Goal: Use online tool/utility: Utilize a website feature to perform a specific function

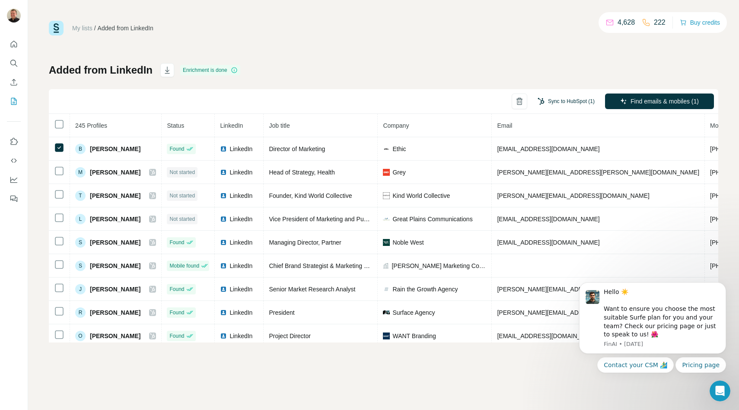
click at [570, 102] on button "Sync to HubSpot (1)" at bounding box center [566, 101] width 69 height 13
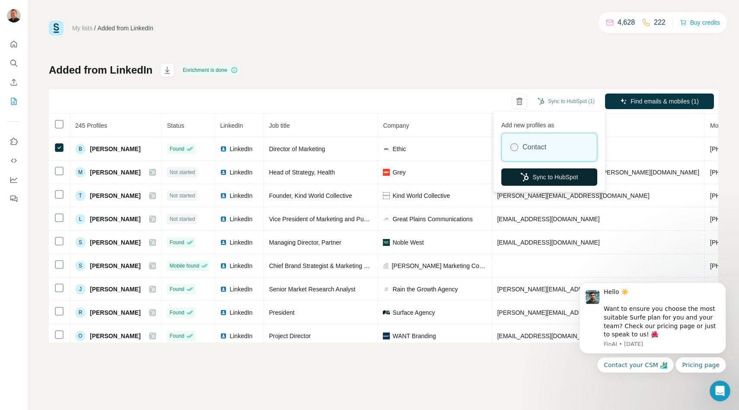
click at [551, 182] on button "Sync to HubSpot" at bounding box center [550, 176] width 96 height 17
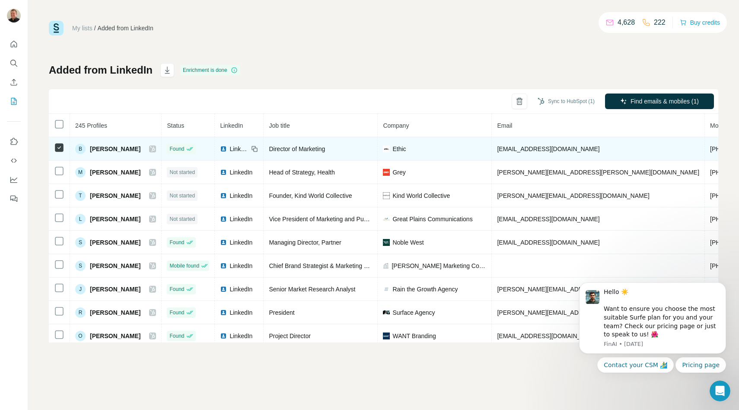
click at [155, 149] on icon at bounding box center [152, 148] width 5 height 7
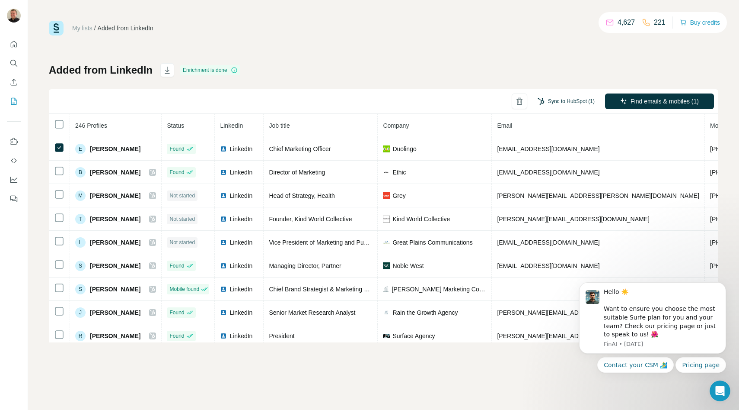
click at [572, 103] on button "Sync to HubSpot (1)" at bounding box center [566, 101] width 69 height 13
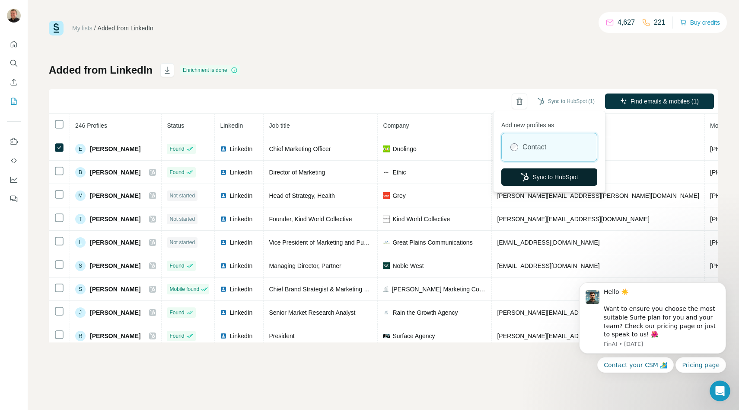
click at [576, 178] on button "Sync to HubSpot" at bounding box center [550, 176] width 96 height 17
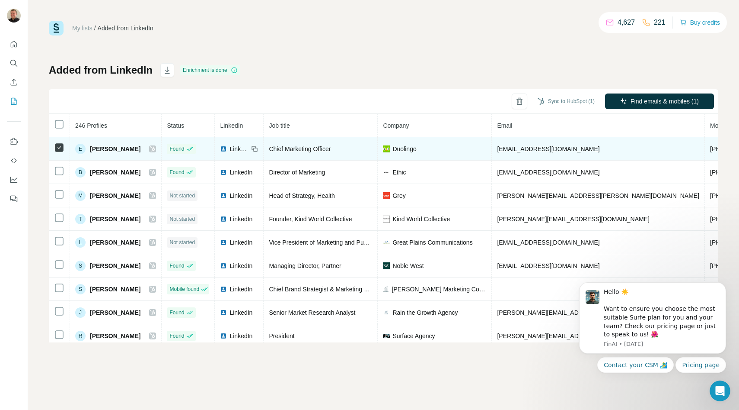
click at [155, 149] on icon at bounding box center [152, 148] width 5 height 7
